Goal: Find specific page/section: Find specific page/section

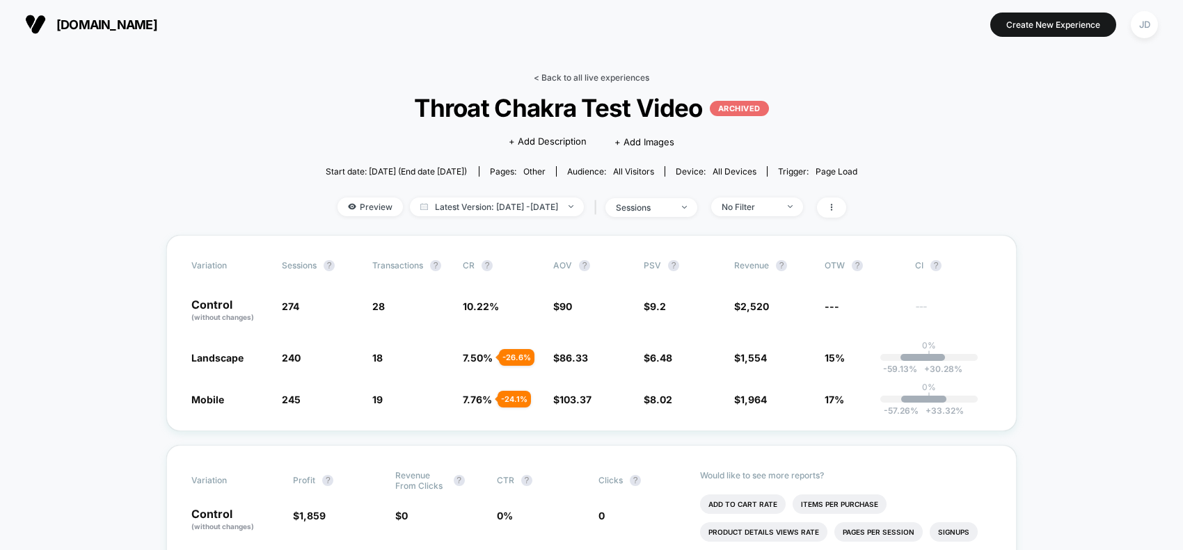
click at [568, 78] on link "< Back to all live experiences" at bounding box center [591, 77] width 115 height 10
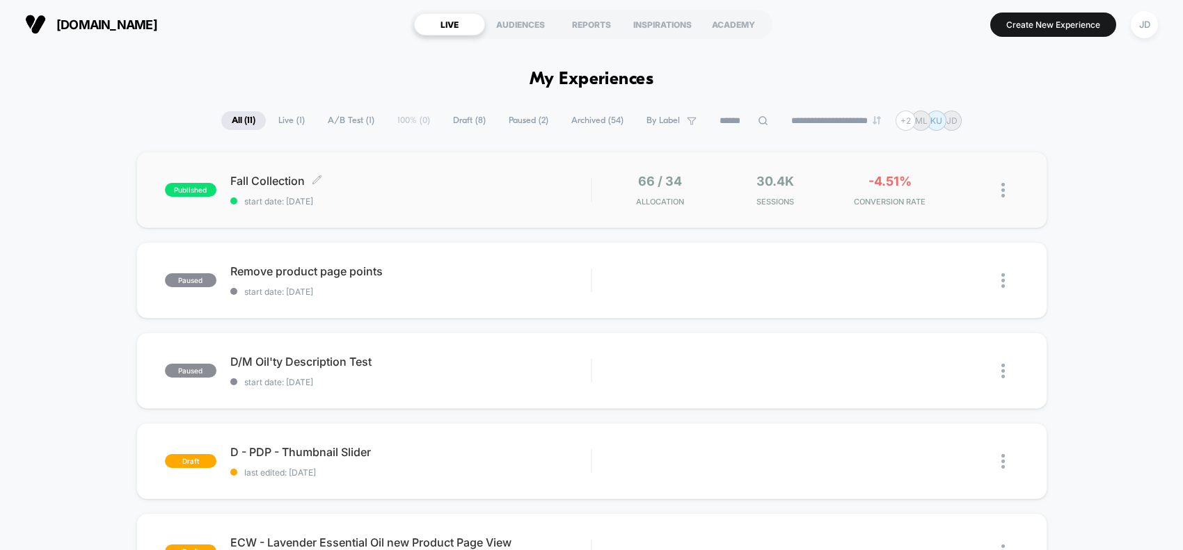
click at [266, 178] on span "Fall Collection Click to edit experience details" at bounding box center [410, 181] width 361 height 14
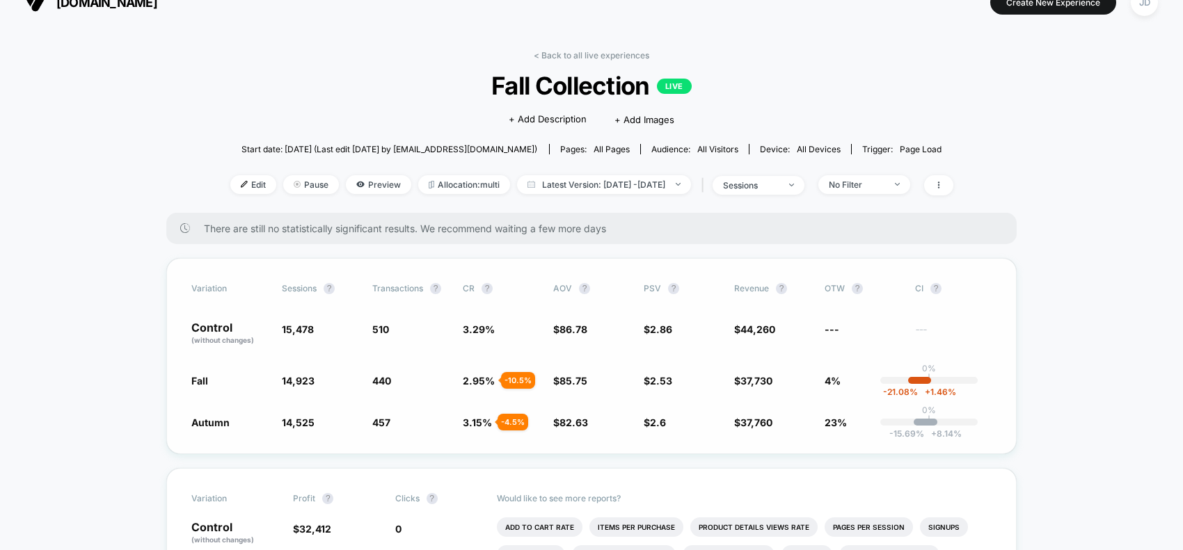
scroll to position [87, 0]
